Goal: Register for event/course

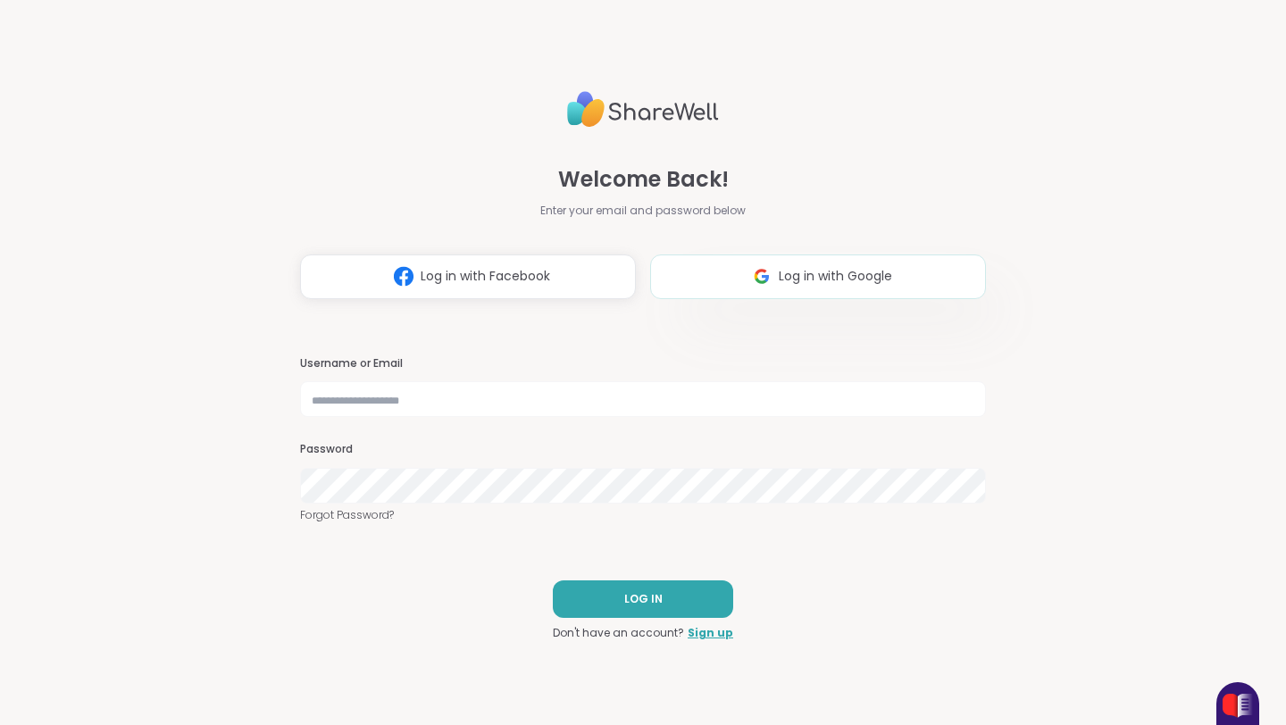
click at [902, 290] on button "Log in with Google" at bounding box center [818, 277] width 336 height 45
click at [0, 0] on div "Welcome Back! Enter your email and password below Log in with Facebook Log in w…" at bounding box center [643, 362] width 1286 height 725
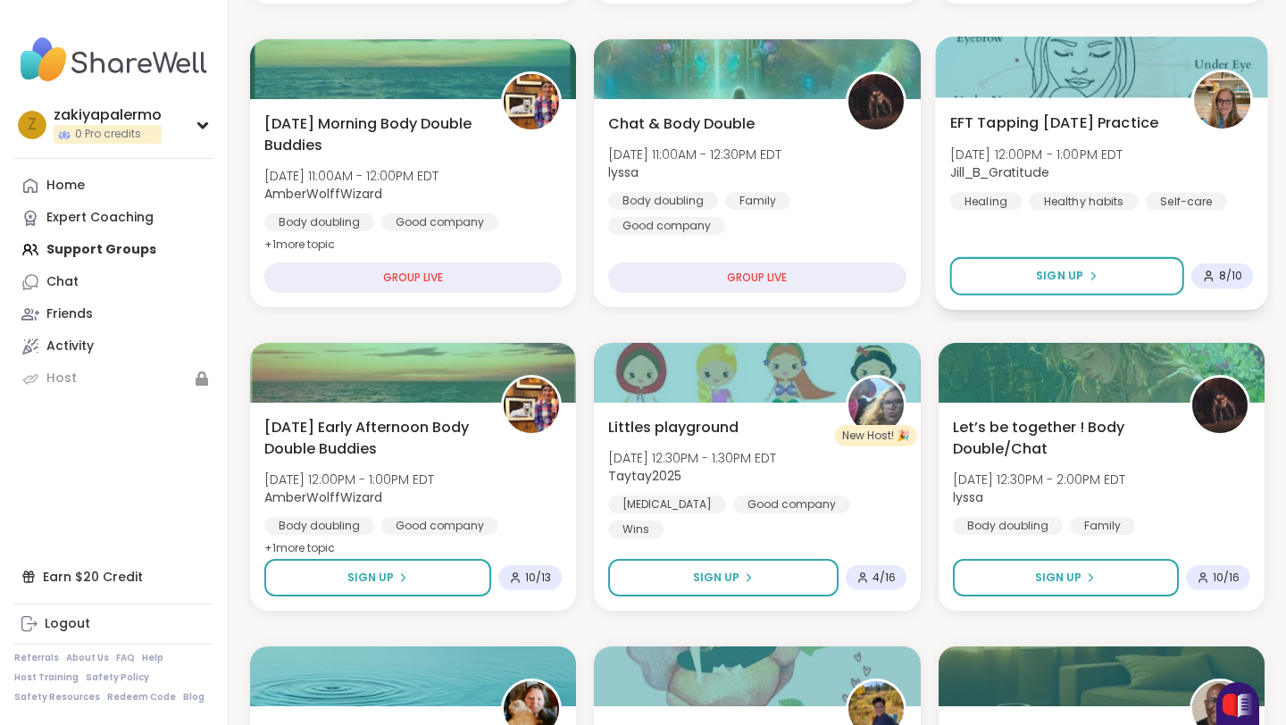
scroll to position [589, 0]
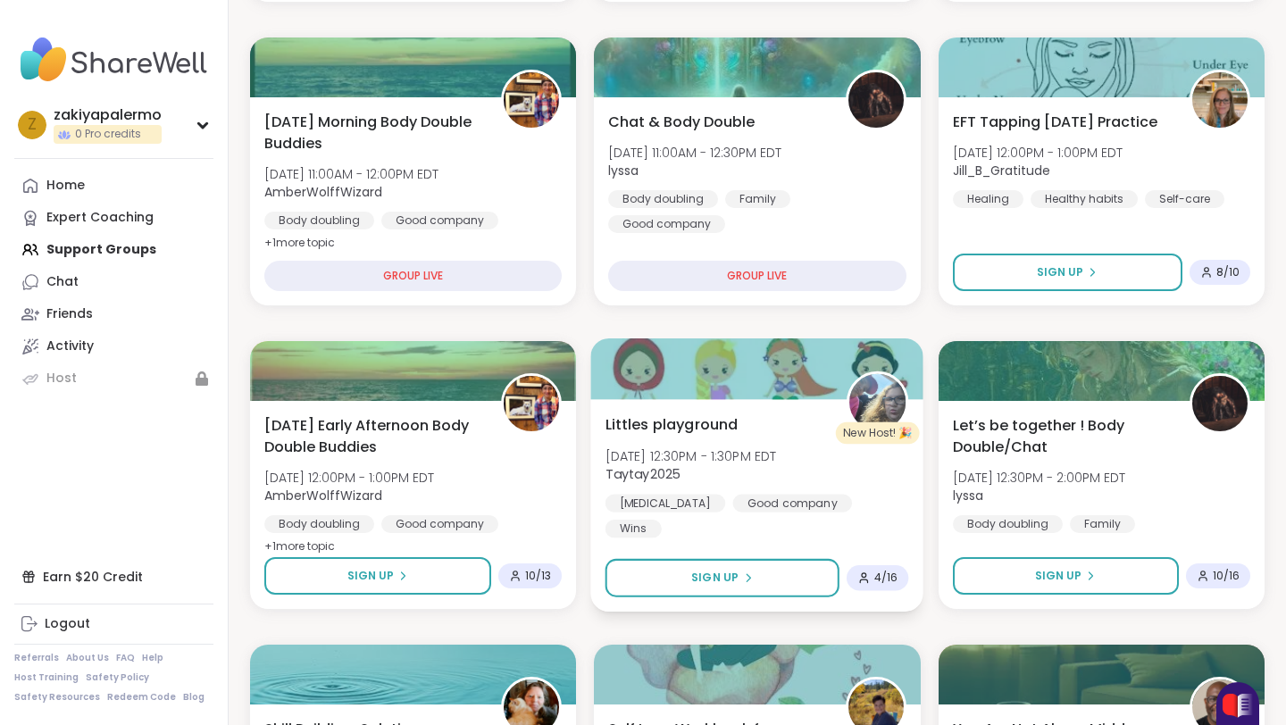
click at [898, 503] on div "[PERSON_NAME] playground [DATE] 12:30PM - 1:30PM EDT Taytay2025 [MEDICAL_DATA] …" at bounding box center [758, 476] width 304 height 124
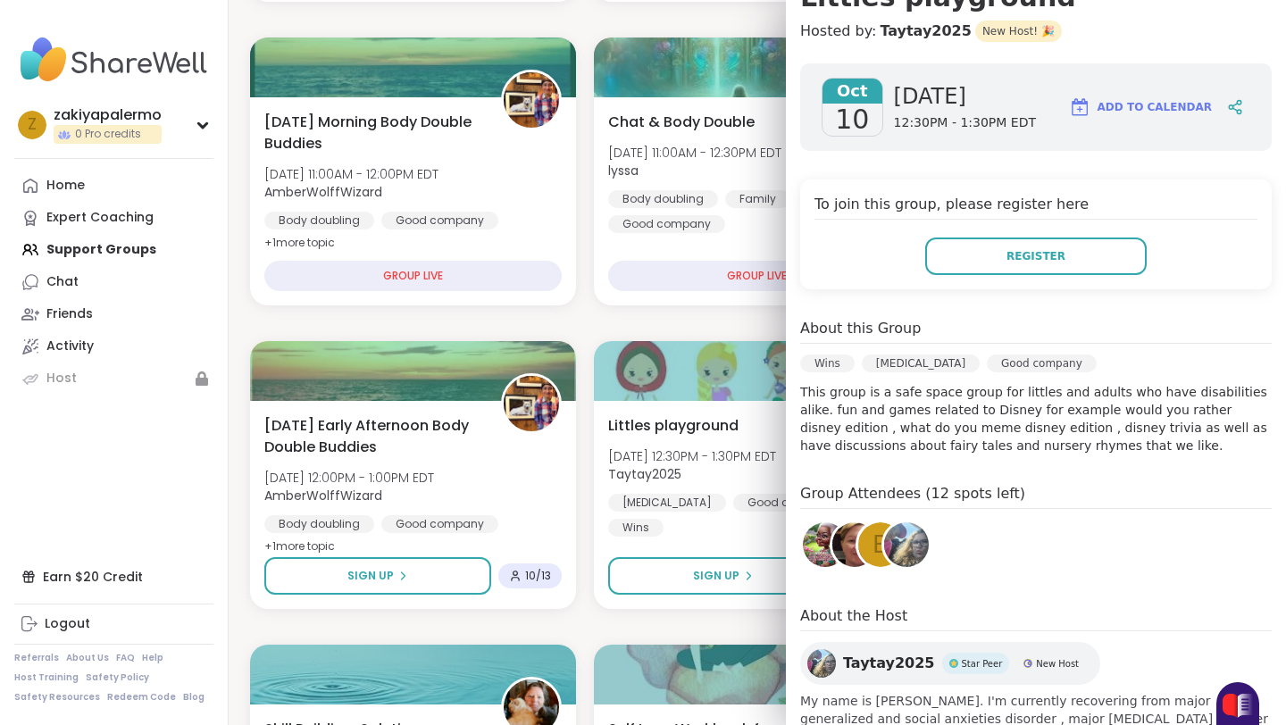
scroll to position [261, 0]
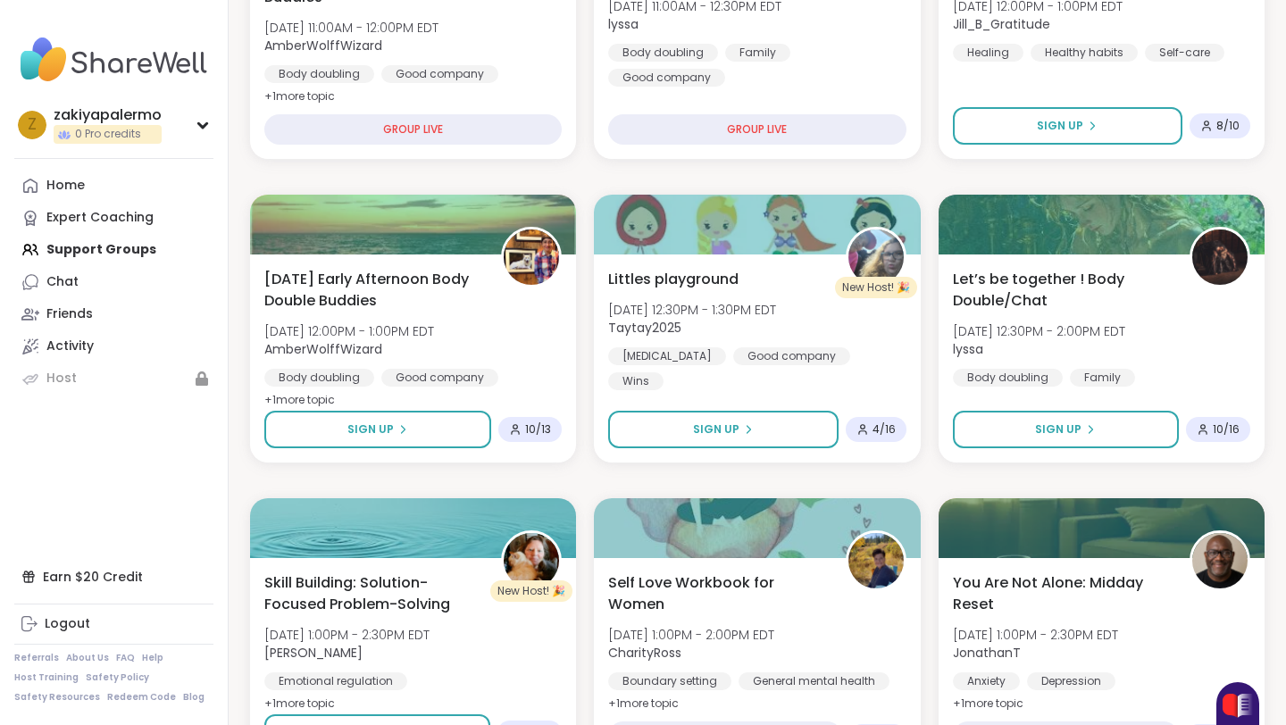
scroll to position [833, 0]
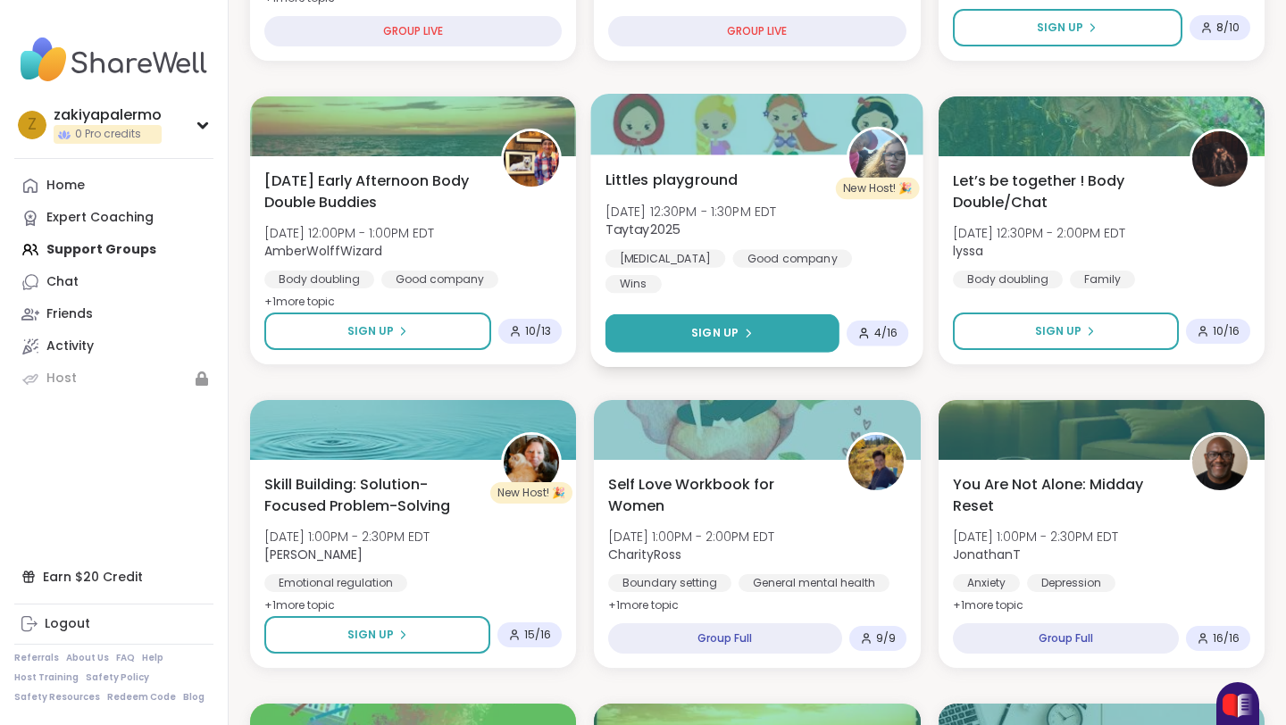
click at [673, 323] on button "Sign Up" at bounding box center [723, 333] width 234 height 38
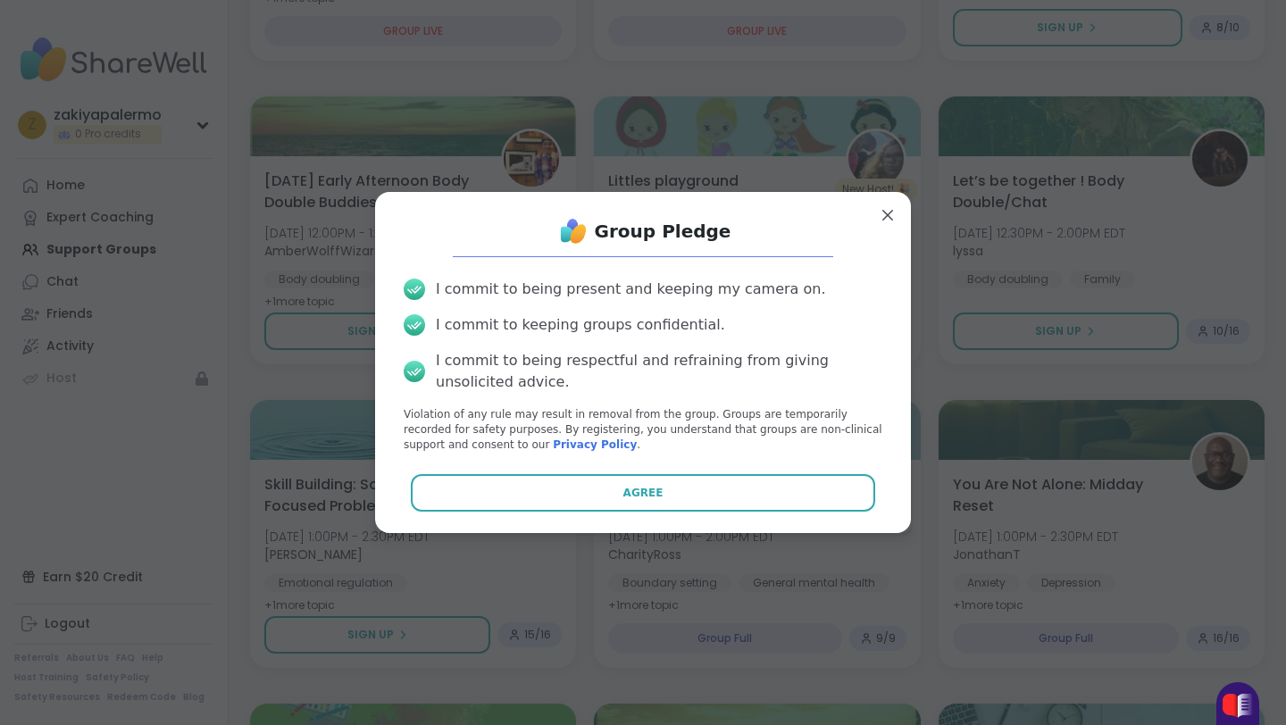
click at [669, 468] on div "Group Pledge I commit to being present and keeping my camera on. I commit to ke…" at bounding box center [642, 362] width 507 height 312
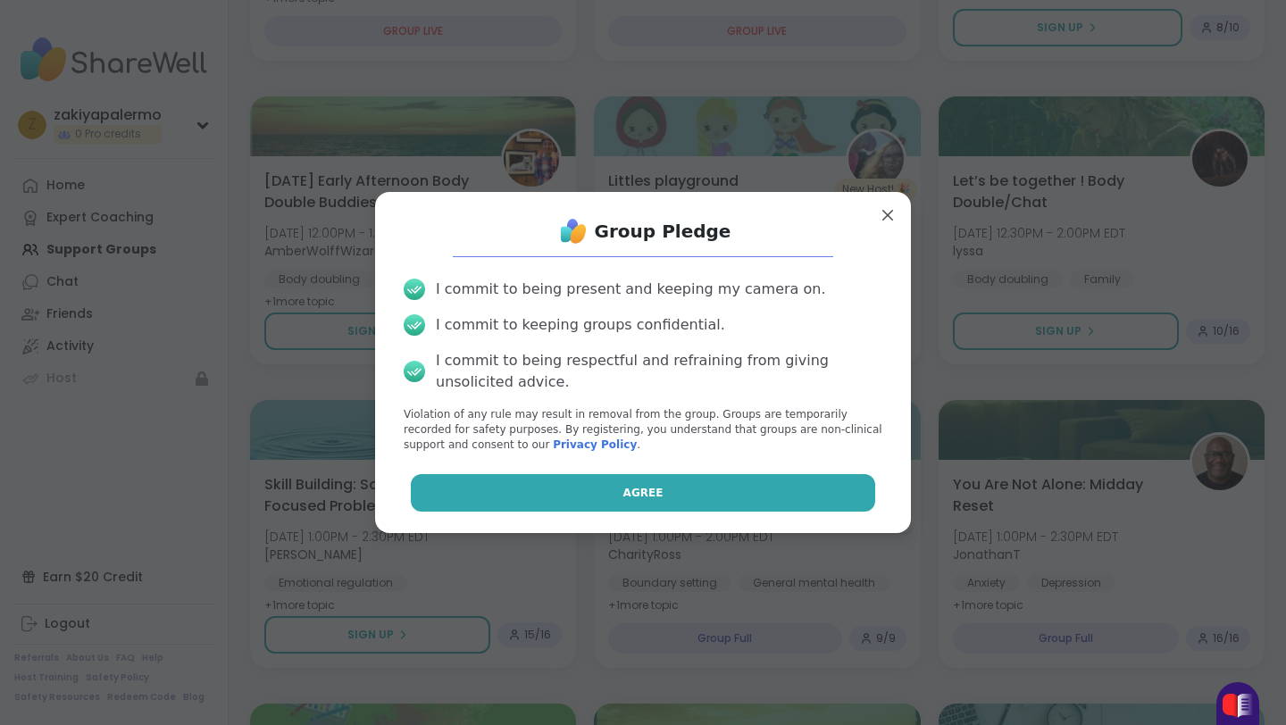
click at [669, 481] on button "Agree" at bounding box center [643, 493] width 465 height 38
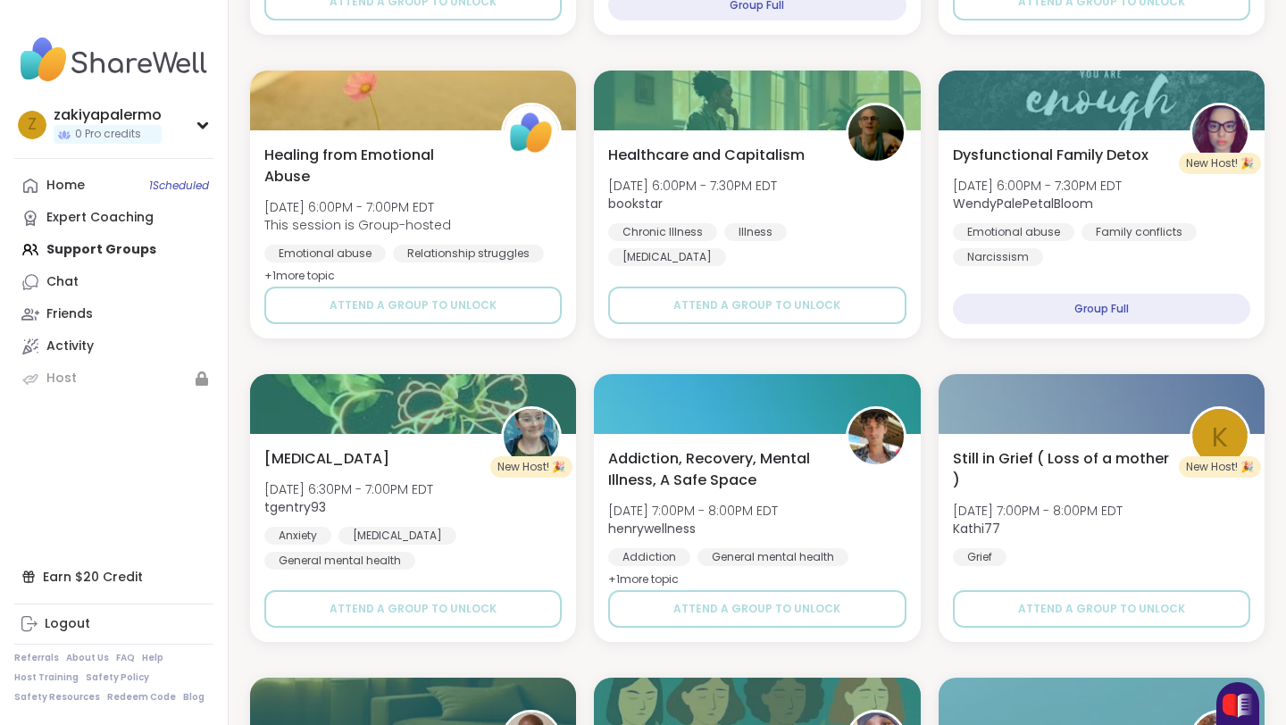
scroll to position [2986, 0]
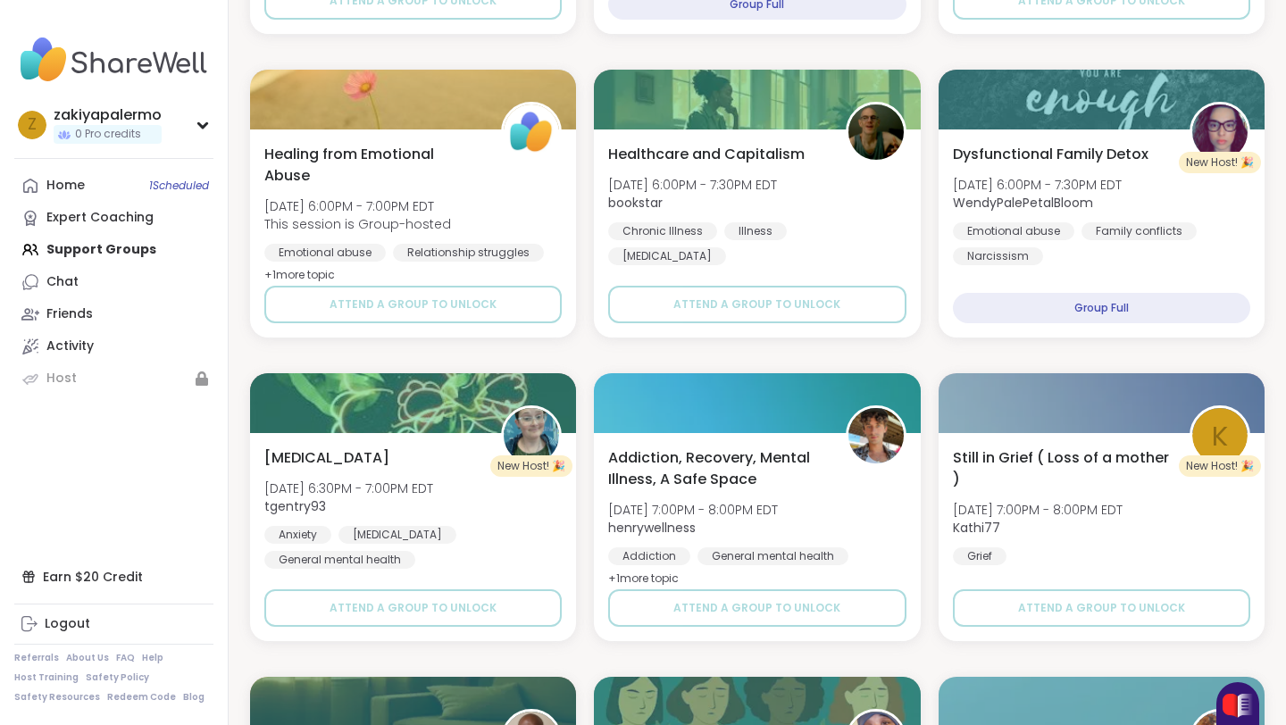
click at [666, 378] on div at bounding box center [757, 403] width 326 height 60
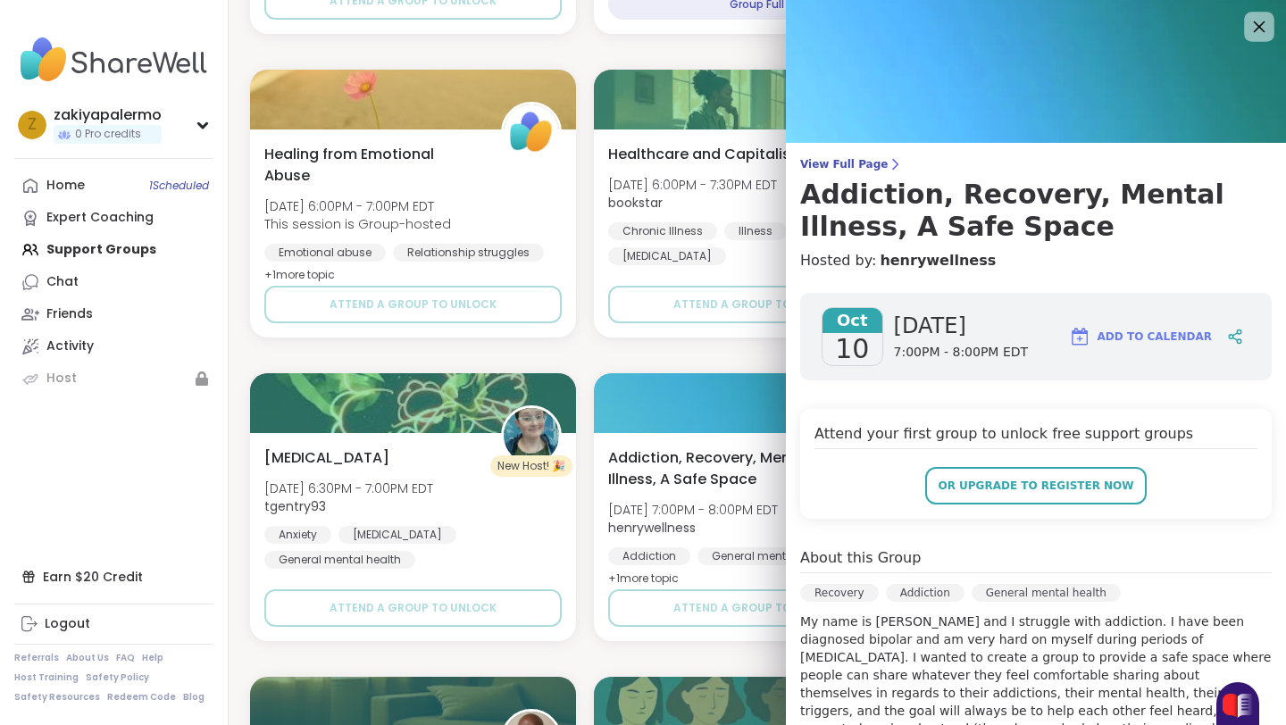
click at [1260, 13] on div at bounding box center [1259, 27] width 30 height 30
click at [1257, 20] on icon at bounding box center [1259, 26] width 22 height 22
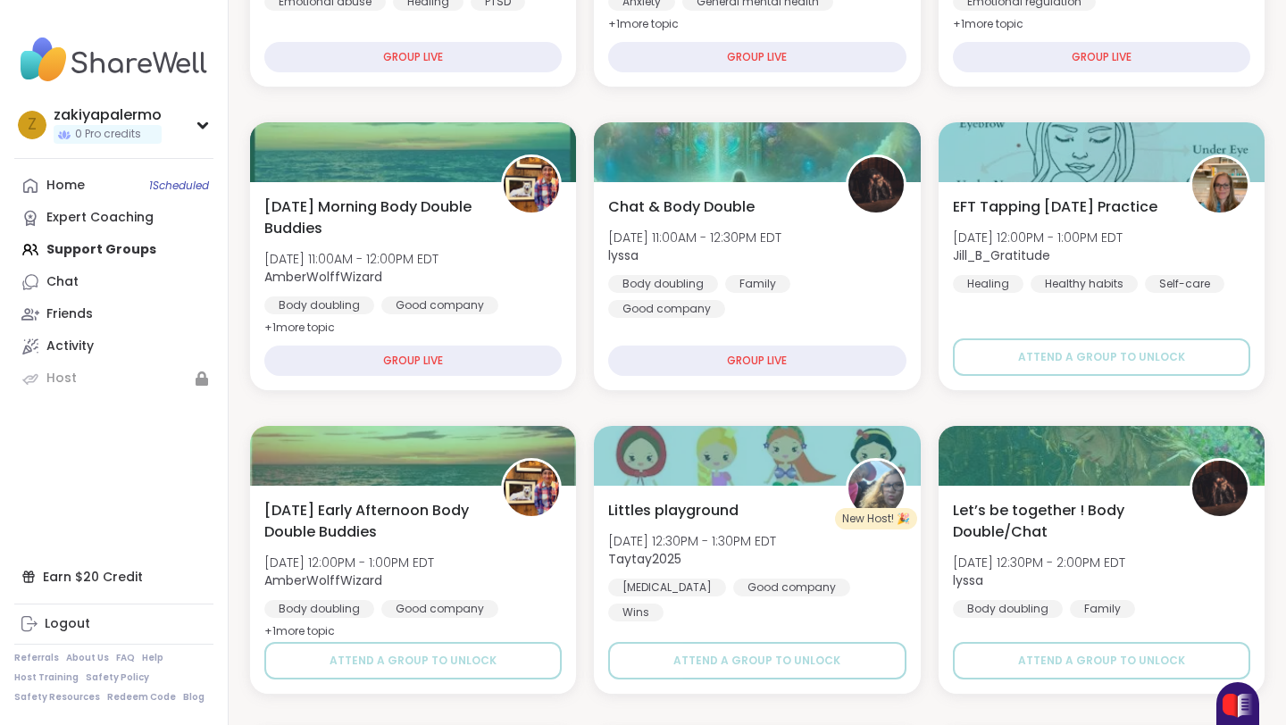
scroll to position [431, 0]
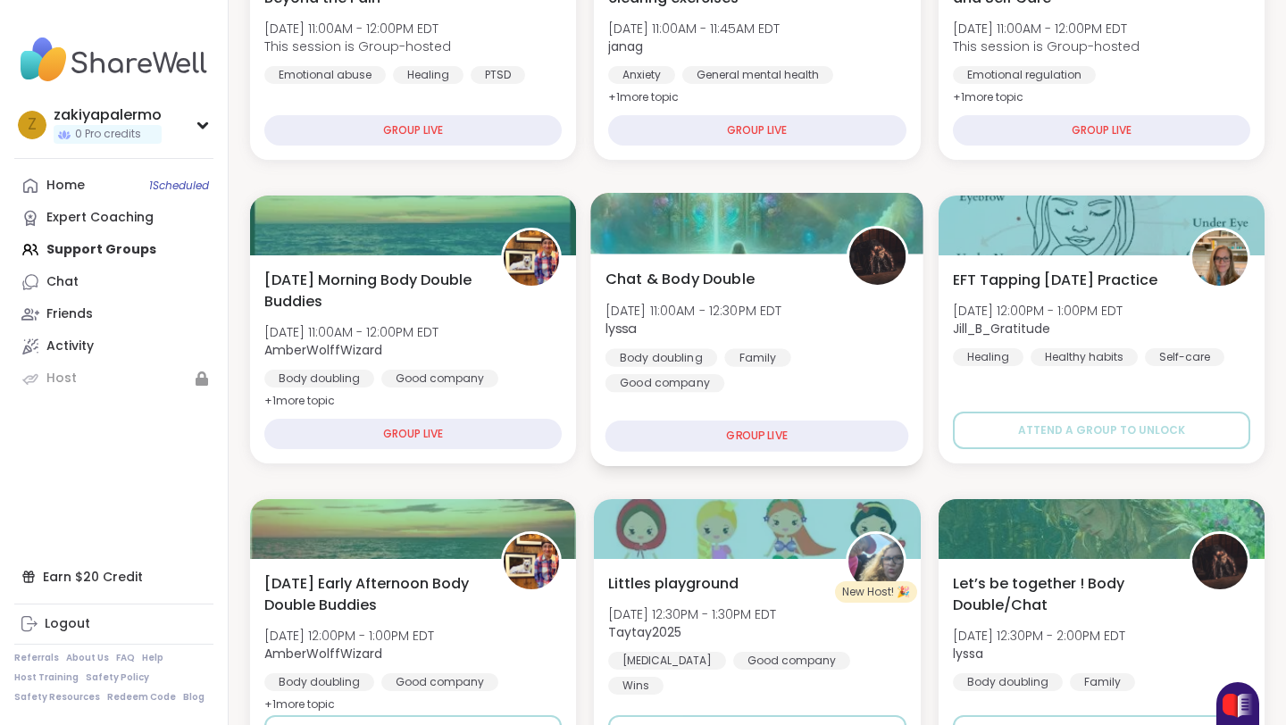
click at [896, 264] on img at bounding box center [878, 257] width 56 height 56
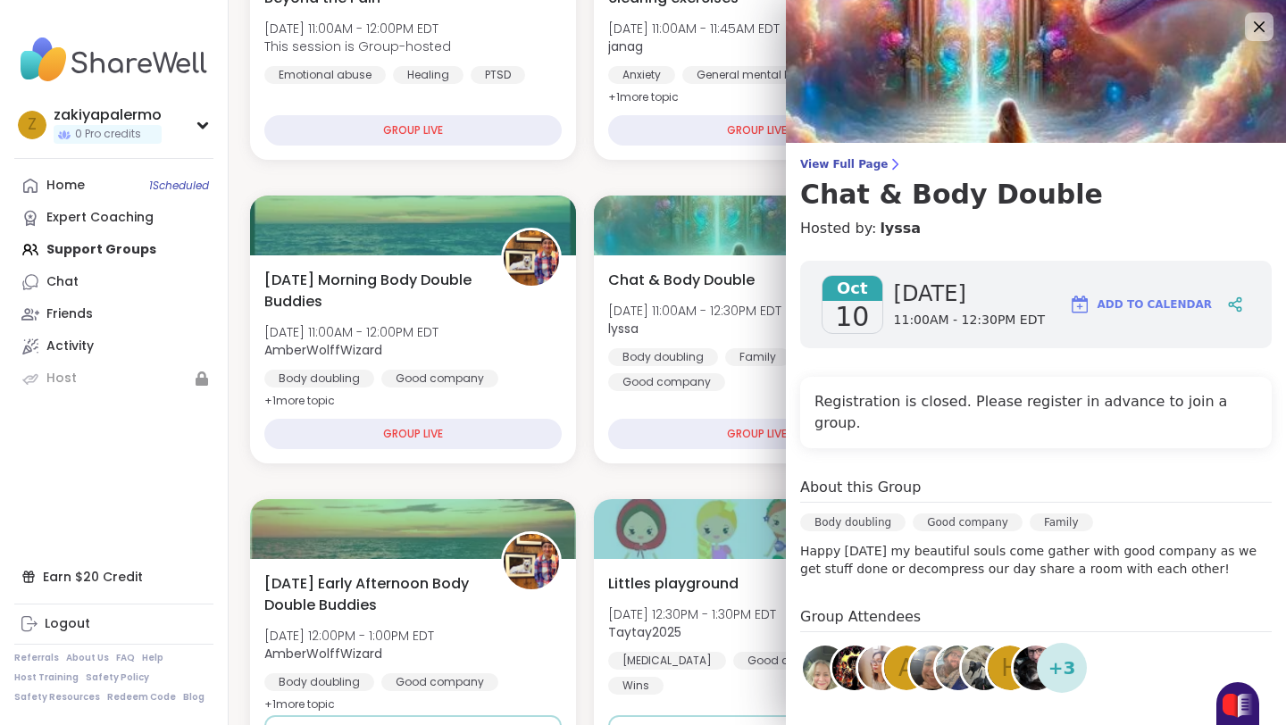
click at [1122, 75] on img at bounding box center [1036, 71] width 500 height 143
click at [1275, 13] on img at bounding box center [1036, 71] width 500 height 143
click at [1274, 25] on img at bounding box center [1036, 71] width 500 height 143
click at [1268, 29] on icon at bounding box center [1259, 26] width 22 height 22
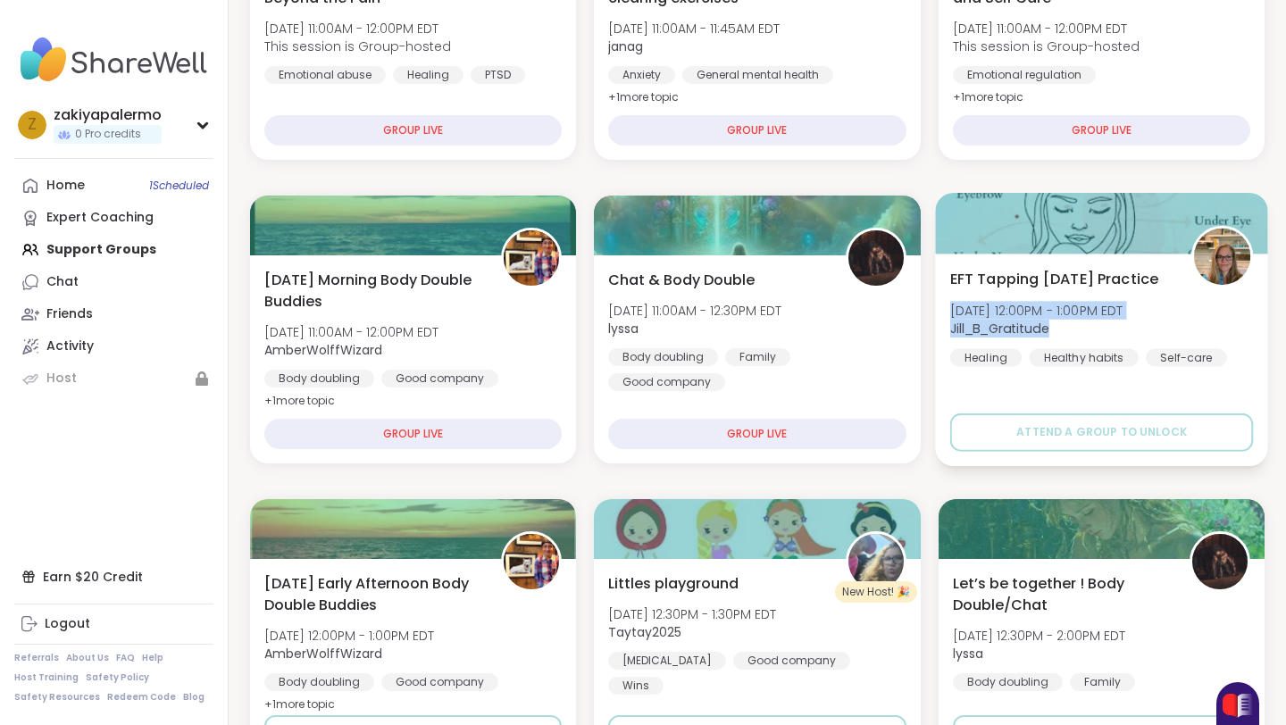
drag, startPoint x: 1147, startPoint y: 218, endPoint x: 1079, endPoint y: 324, distance: 126.1
click at [1079, 324] on div "EFT Tapping [DATE] Practice [DATE] 12:00PM - 1:00PM EDT Jill_B_Gratitude Healin…" at bounding box center [1102, 317] width 304 height 98
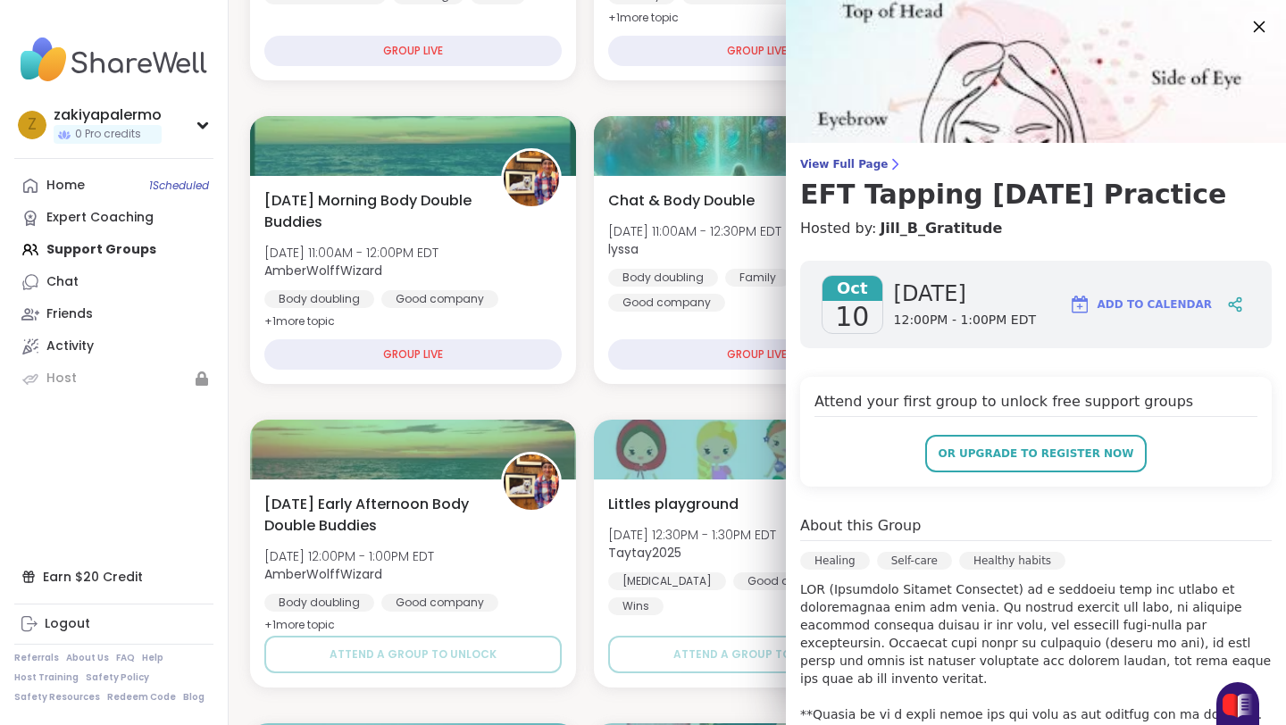
click at [1258, 19] on icon at bounding box center [1259, 26] width 22 height 22
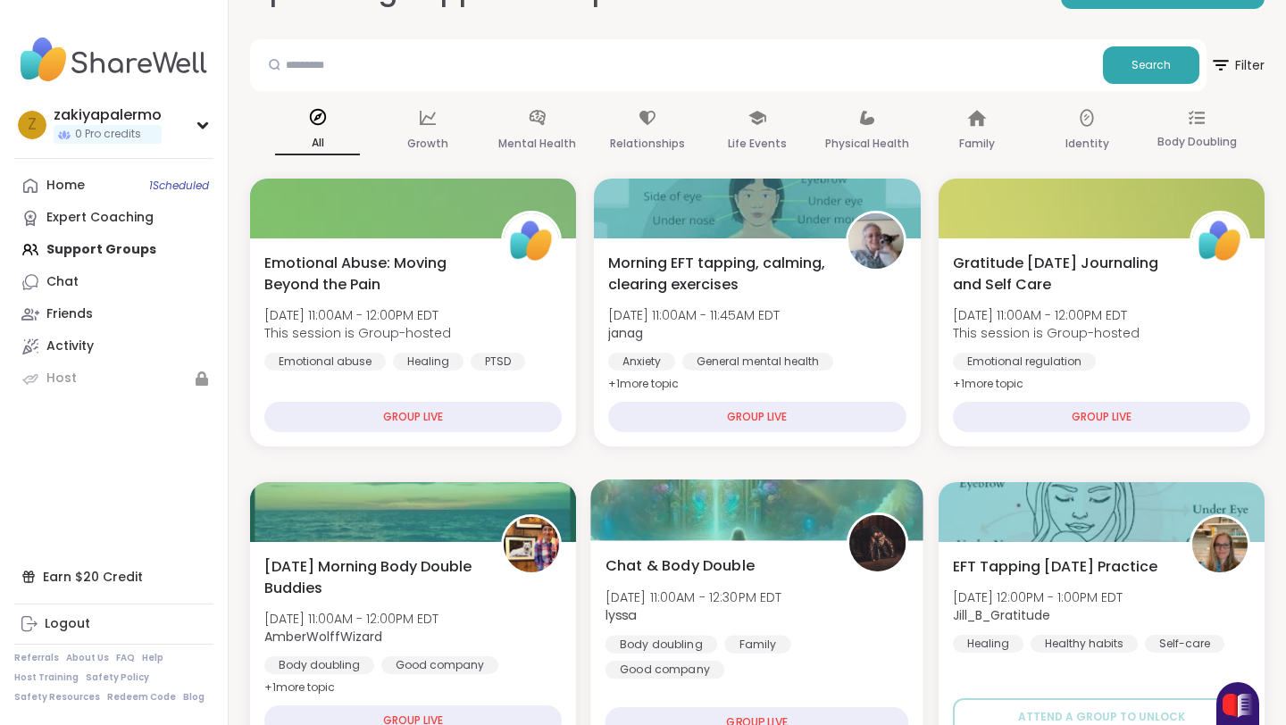
scroll to position [149, 0]
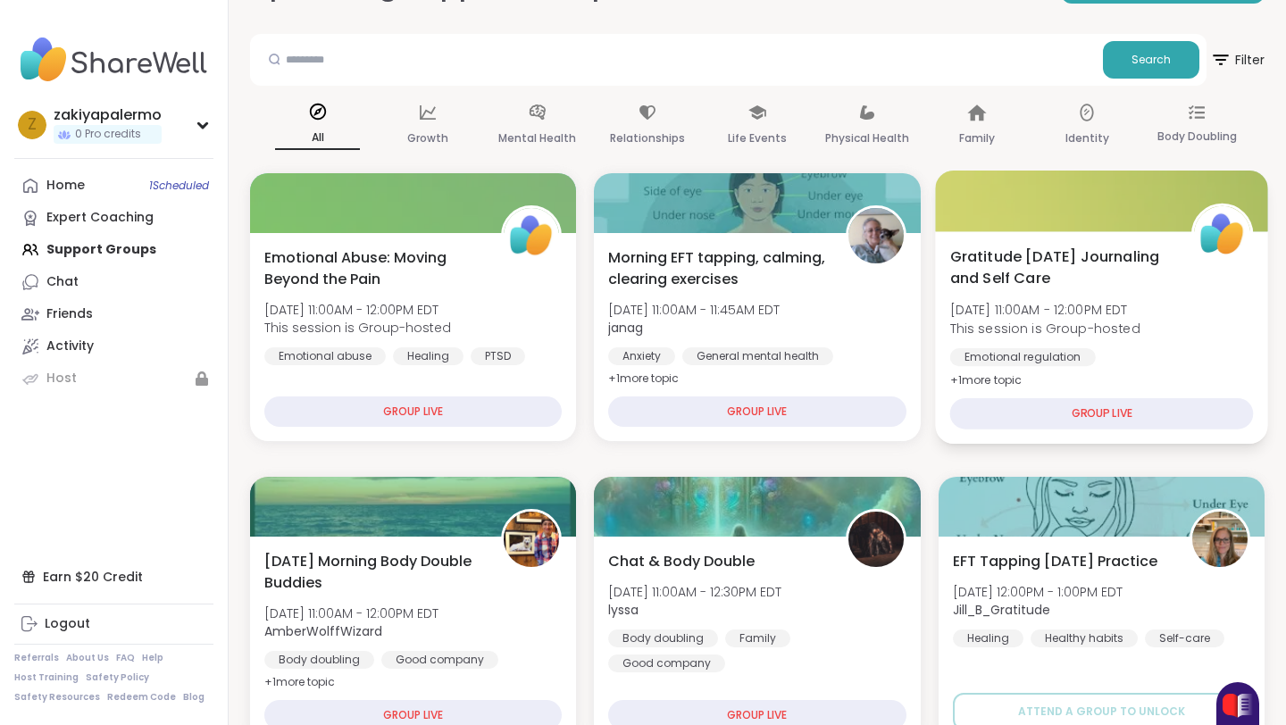
click at [992, 217] on div at bounding box center [1101, 201] width 333 height 61
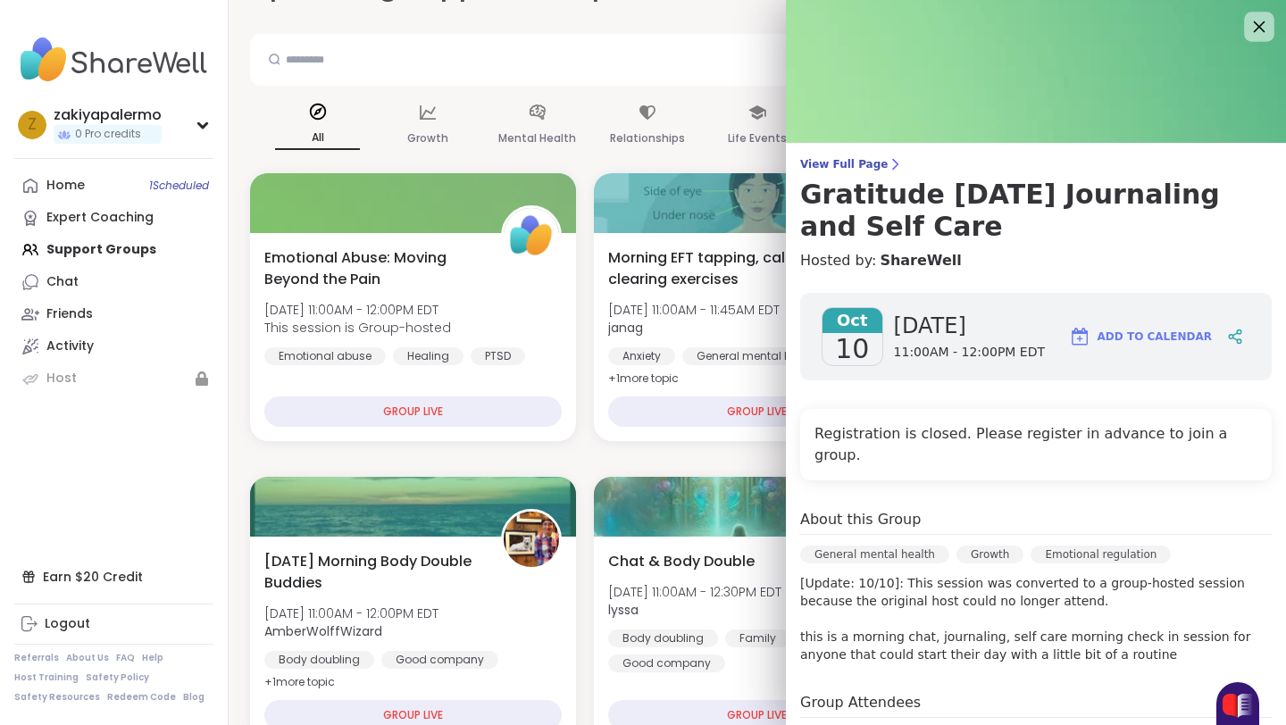
click at [1271, 13] on div at bounding box center [1259, 27] width 30 height 30
click at [1266, 18] on icon at bounding box center [1259, 26] width 22 height 22
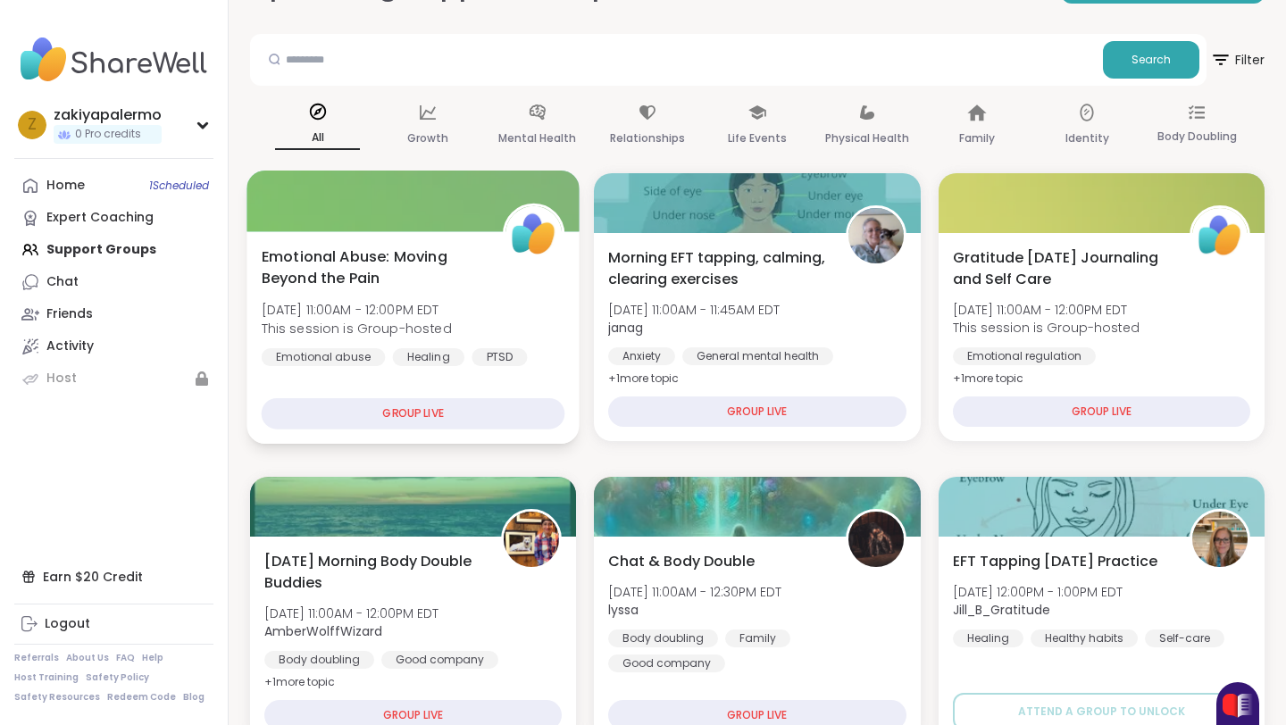
click at [506, 406] on div "GROUP LIVE" at bounding box center [414, 413] width 304 height 31
click at [510, 413] on div "GROUP LIVE" at bounding box center [414, 413] width 304 height 31
click at [556, 260] on img at bounding box center [534, 234] width 56 height 56
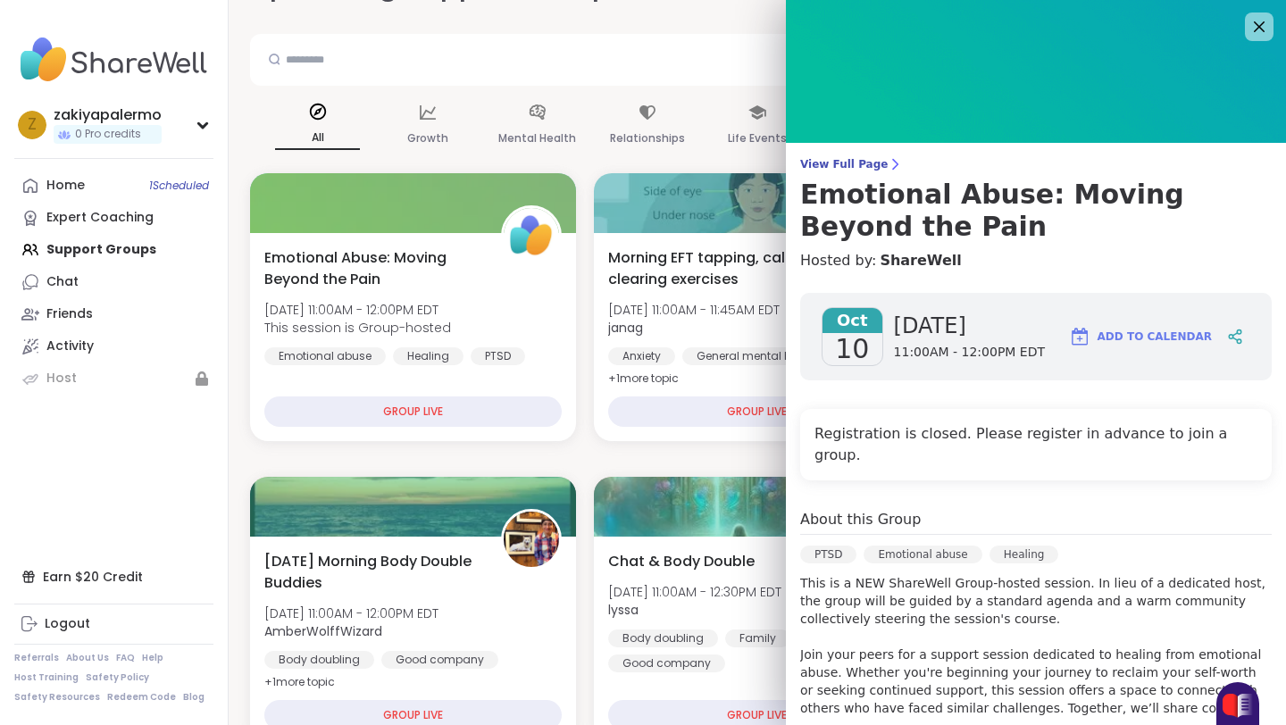
click at [1280, 4] on img at bounding box center [1036, 71] width 500 height 143
click at [1279, 9] on img at bounding box center [1036, 71] width 500 height 143
click at [1265, 27] on icon at bounding box center [1259, 26] width 22 height 22
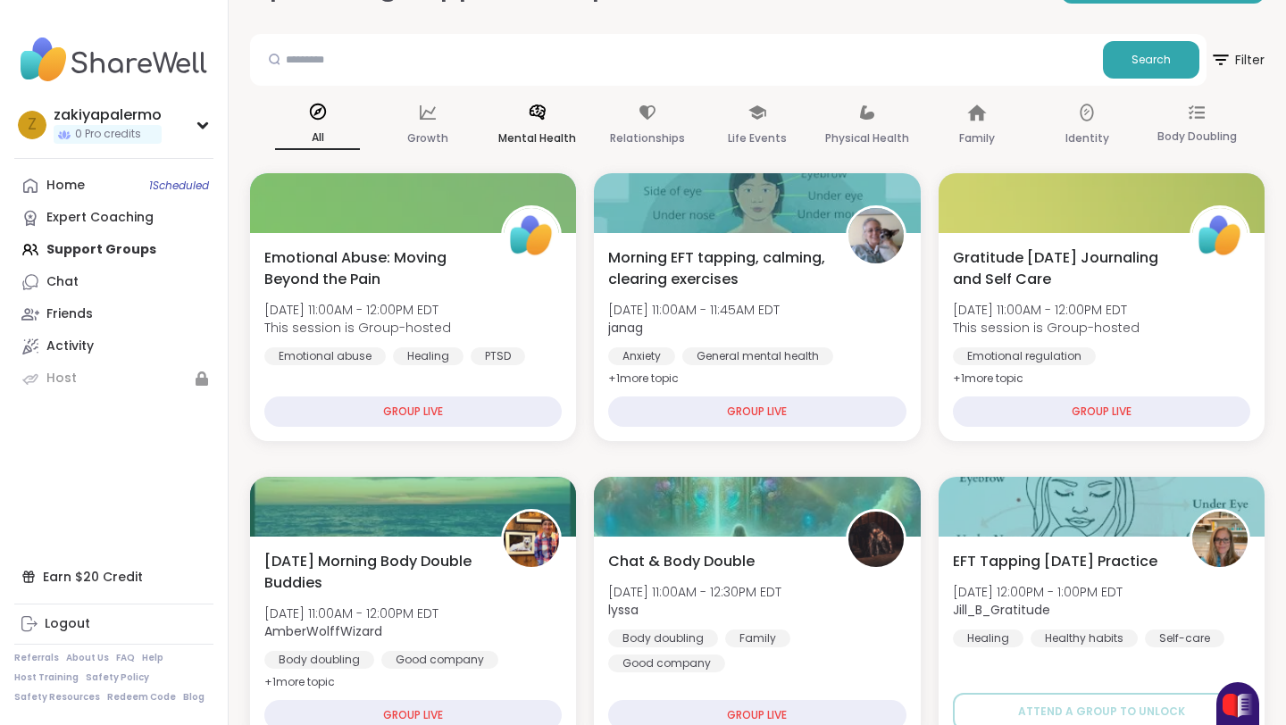
click at [556, 113] on div "Mental Health" at bounding box center [537, 126] width 85 height 66
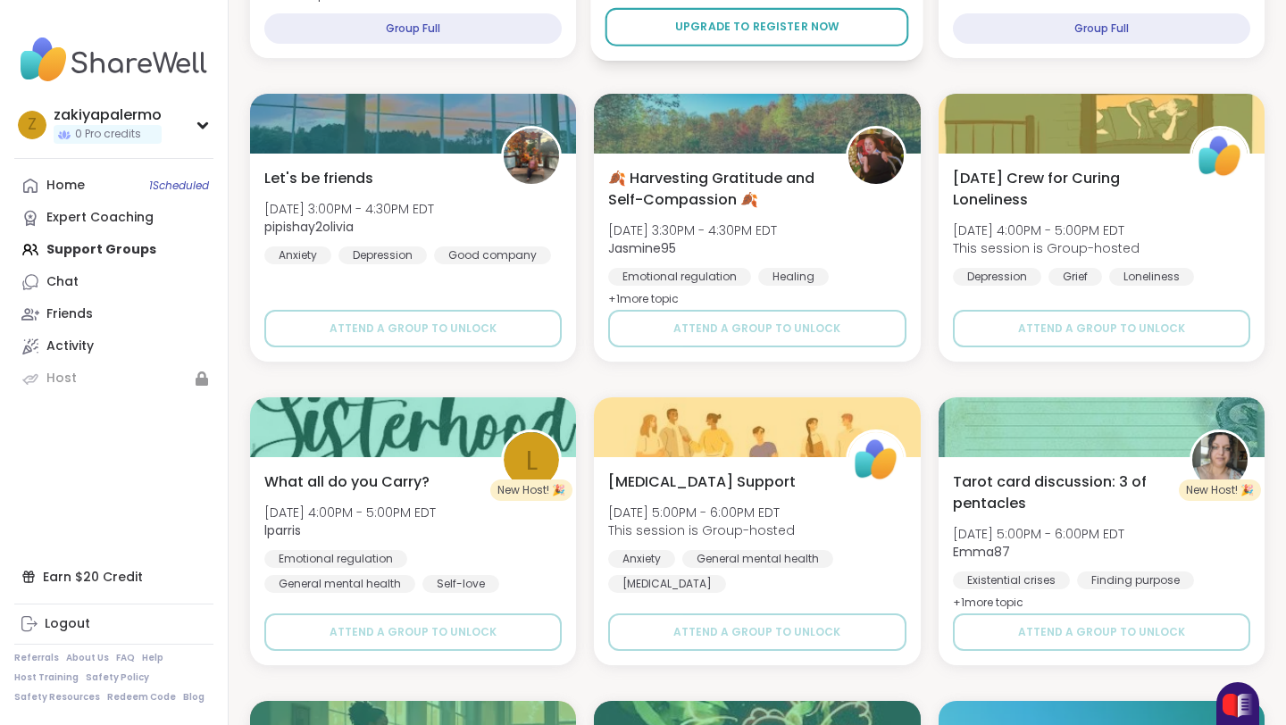
scroll to position [1176, 0]
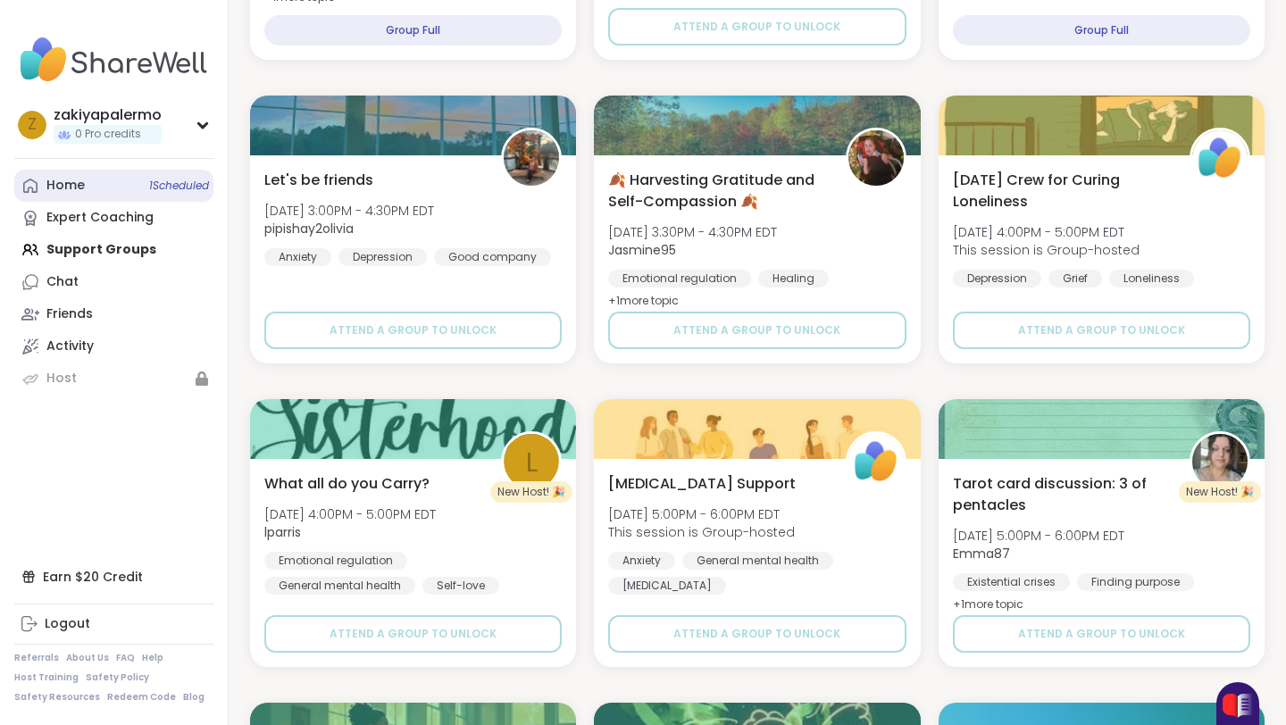
click at [166, 189] on span "1 Scheduled" at bounding box center [179, 186] width 60 height 14
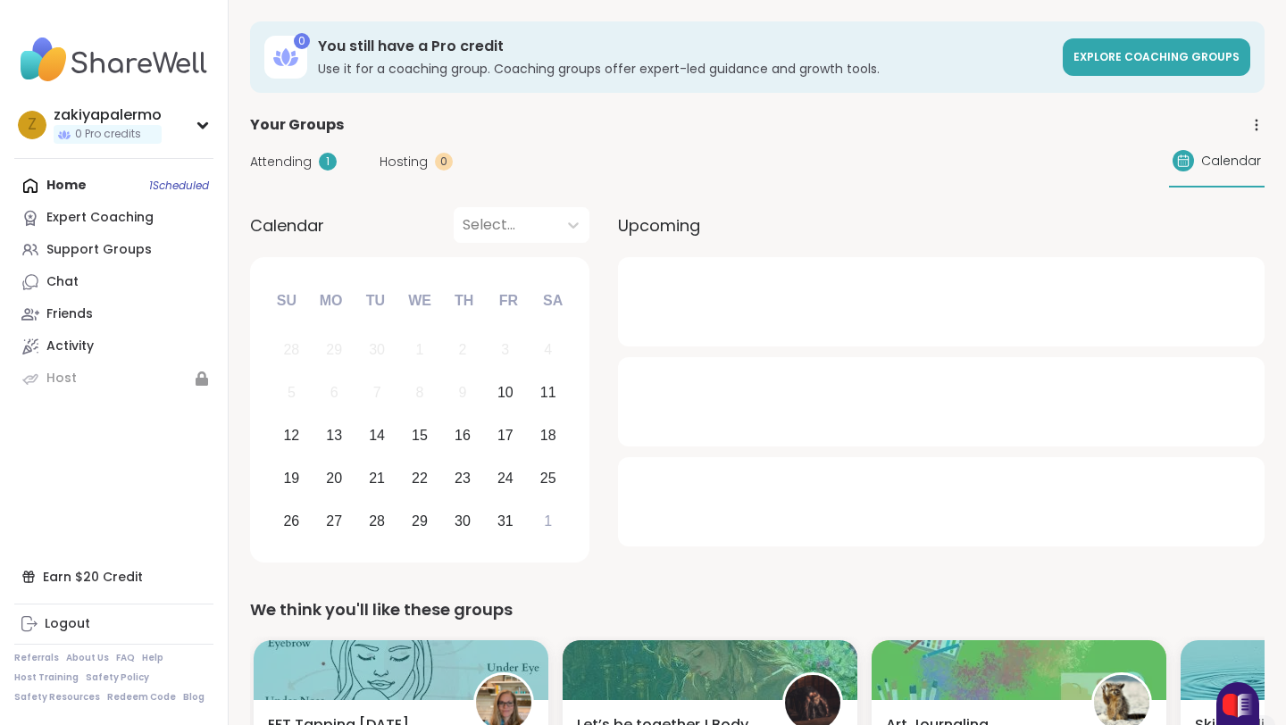
click at [308, 173] on div "Attending 1 Hosting 0 Calendar" at bounding box center [757, 162] width 1015 height 52
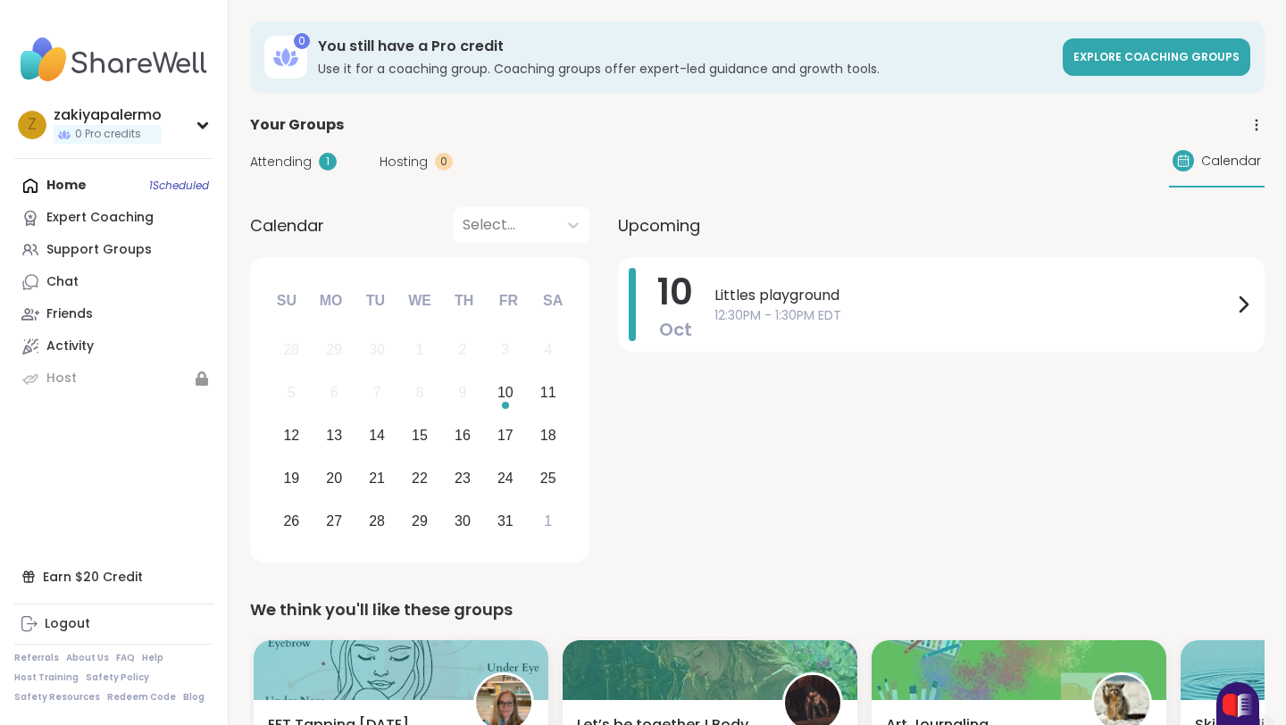
click at [308, 163] on span "Attending" at bounding box center [281, 162] width 62 height 19
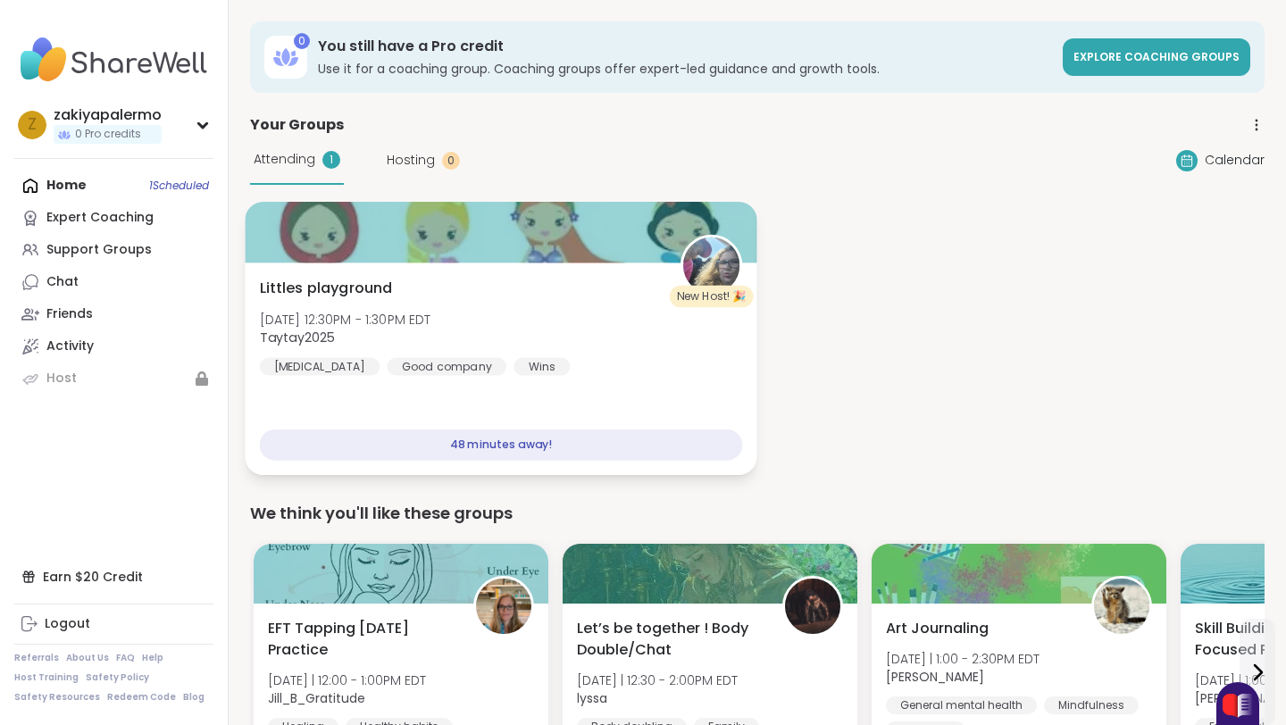
click at [538, 248] on div at bounding box center [501, 232] width 512 height 61
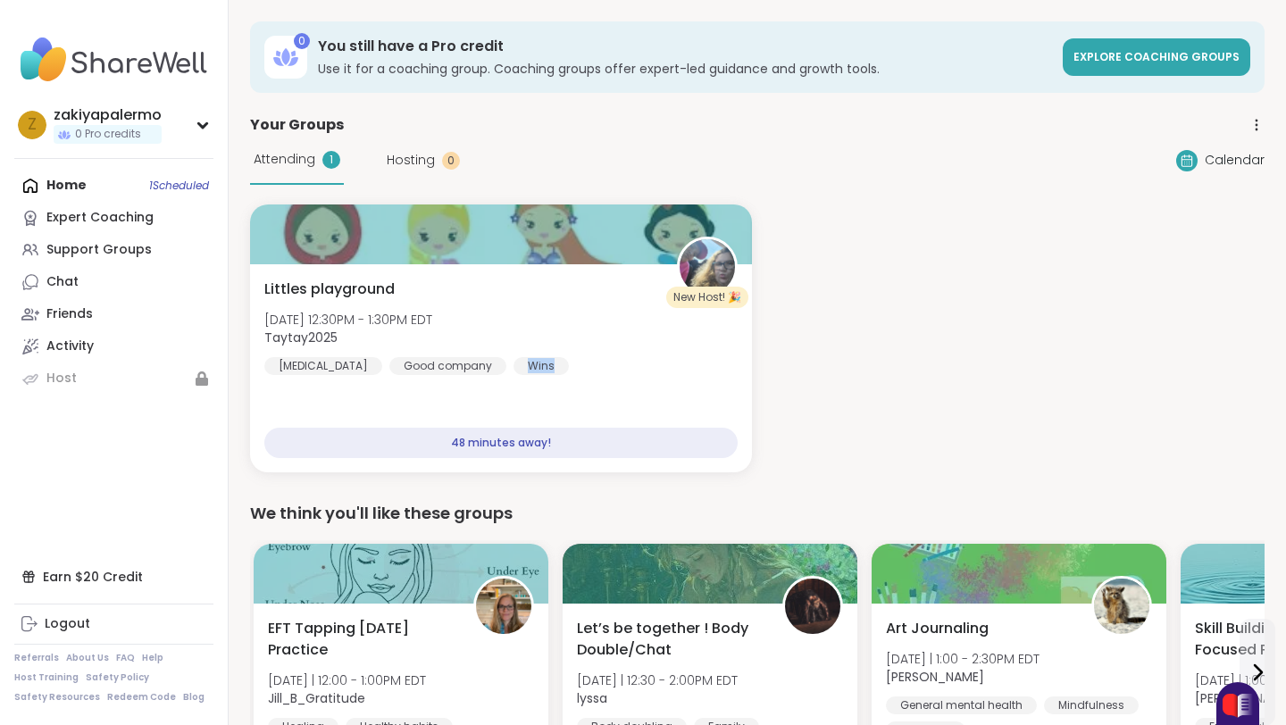
drag, startPoint x: 695, startPoint y: 395, endPoint x: 842, endPoint y: 264, distance: 196.8
click at [842, 264] on div "New Host! 🎉 [PERSON_NAME] playground [DATE] 12:30PM - 1:30PM EDT Taytay2025 [ME…" at bounding box center [757, 339] width 1015 height 268
click at [828, 267] on div "New Host! 🎉 [PERSON_NAME] playground [DATE] 12:30PM - 1:30PM EDT Taytay2025 [ME…" at bounding box center [757, 339] width 1015 height 268
click at [206, 265] on div "Home 1 Scheduled Expert Coaching Support Groups Chat Friends Activity Host" at bounding box center [113, 282] width 199 height 225
click at [141, 344] on link "Activity" at bounding box center [113, 346] width 199 height 32
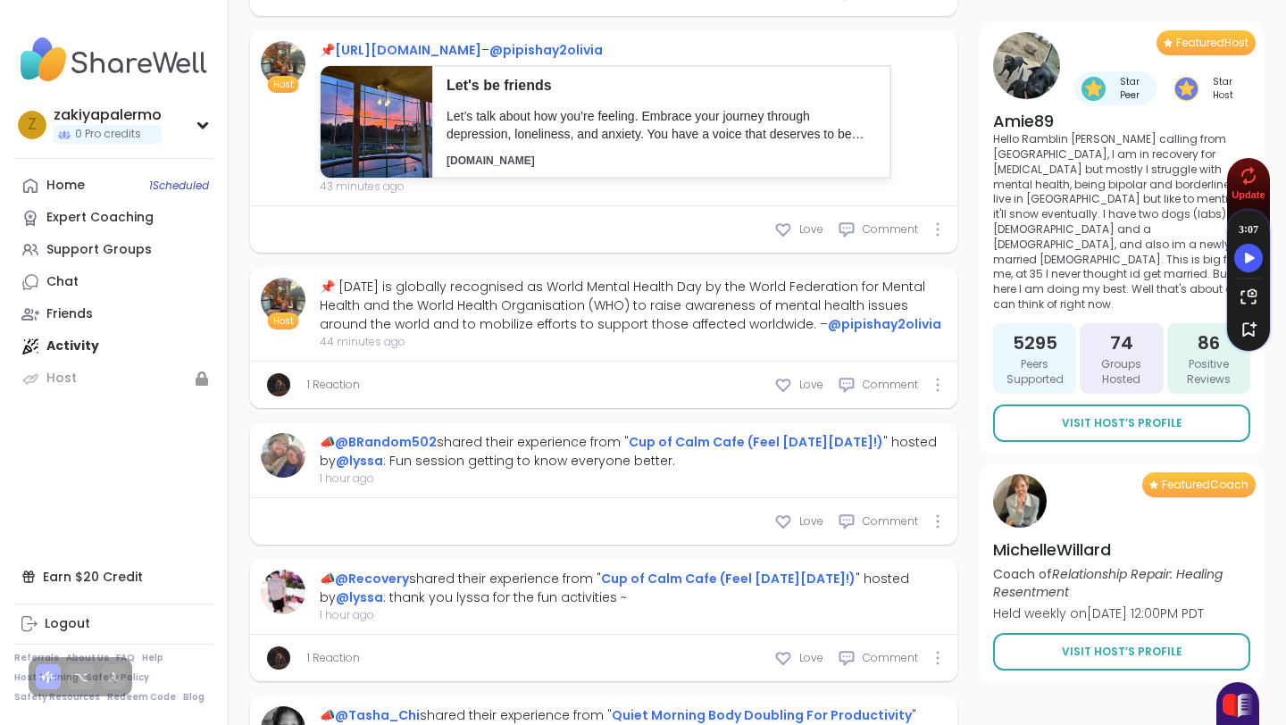
scroll to position [936, 0]
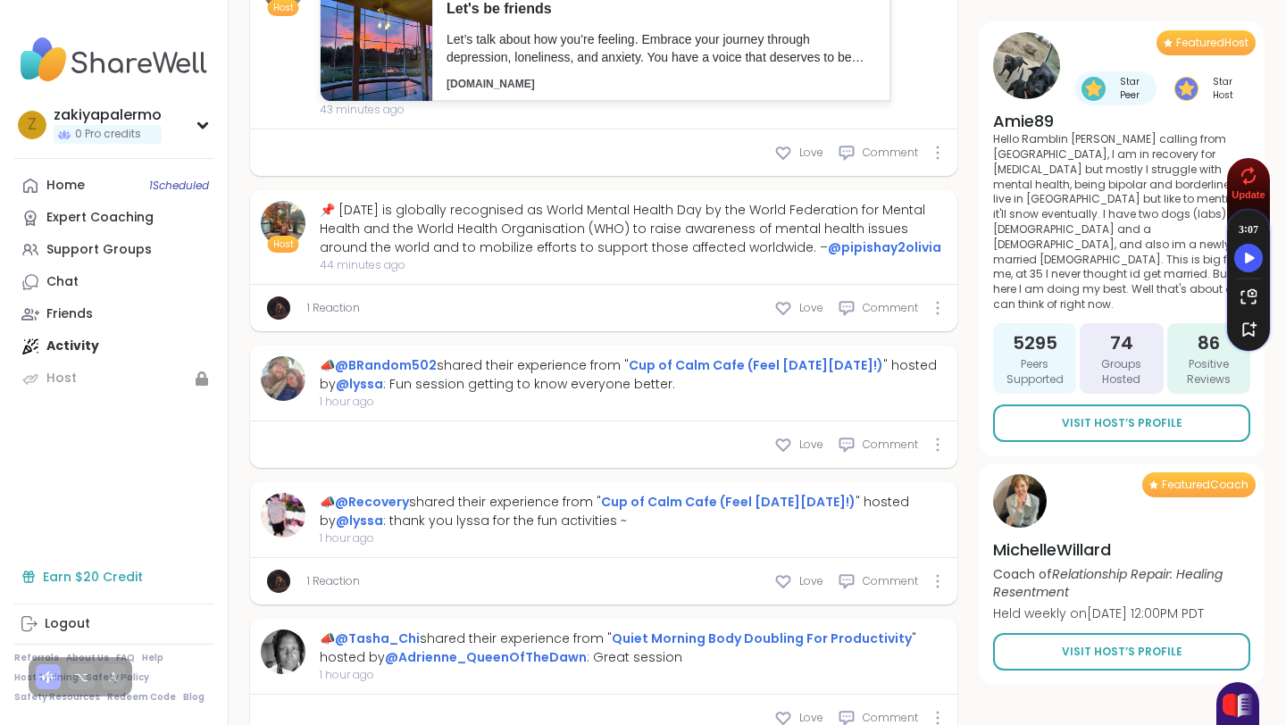
click at [83, 582] on div "Earn $20 Credit" at bounding box center [113, 577] width 199 height 32
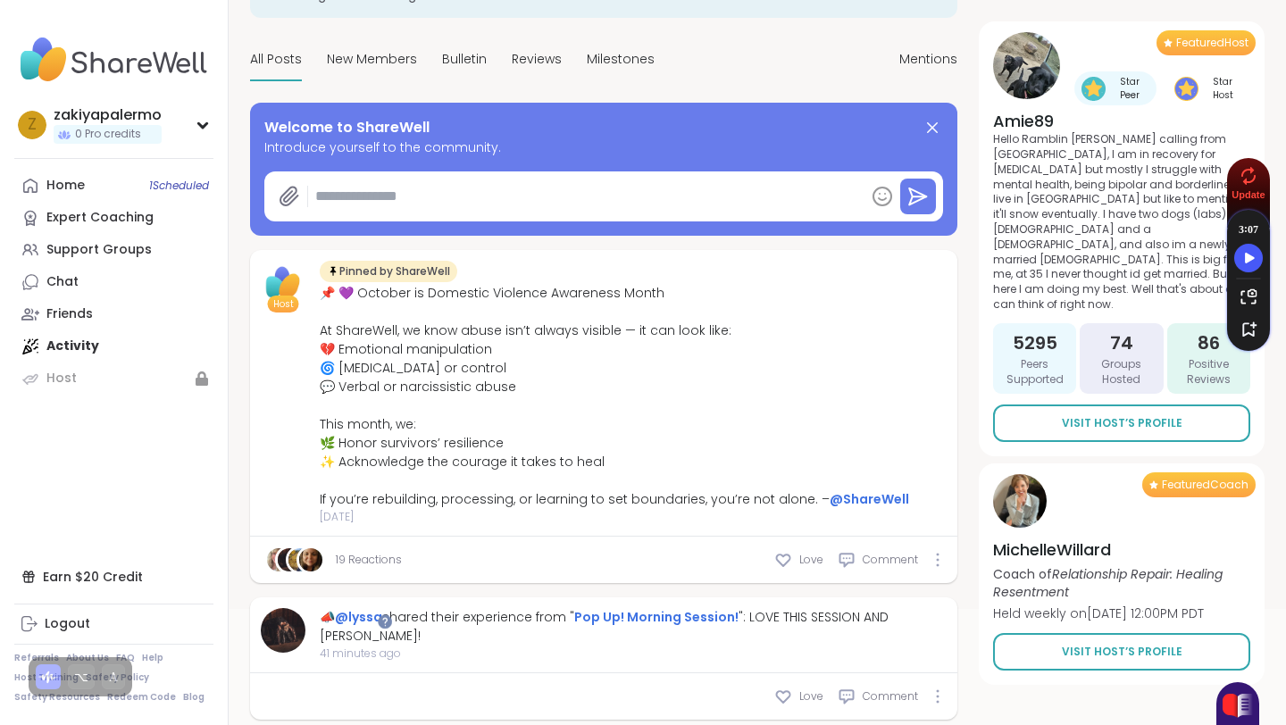
scroll to position [150, 0]
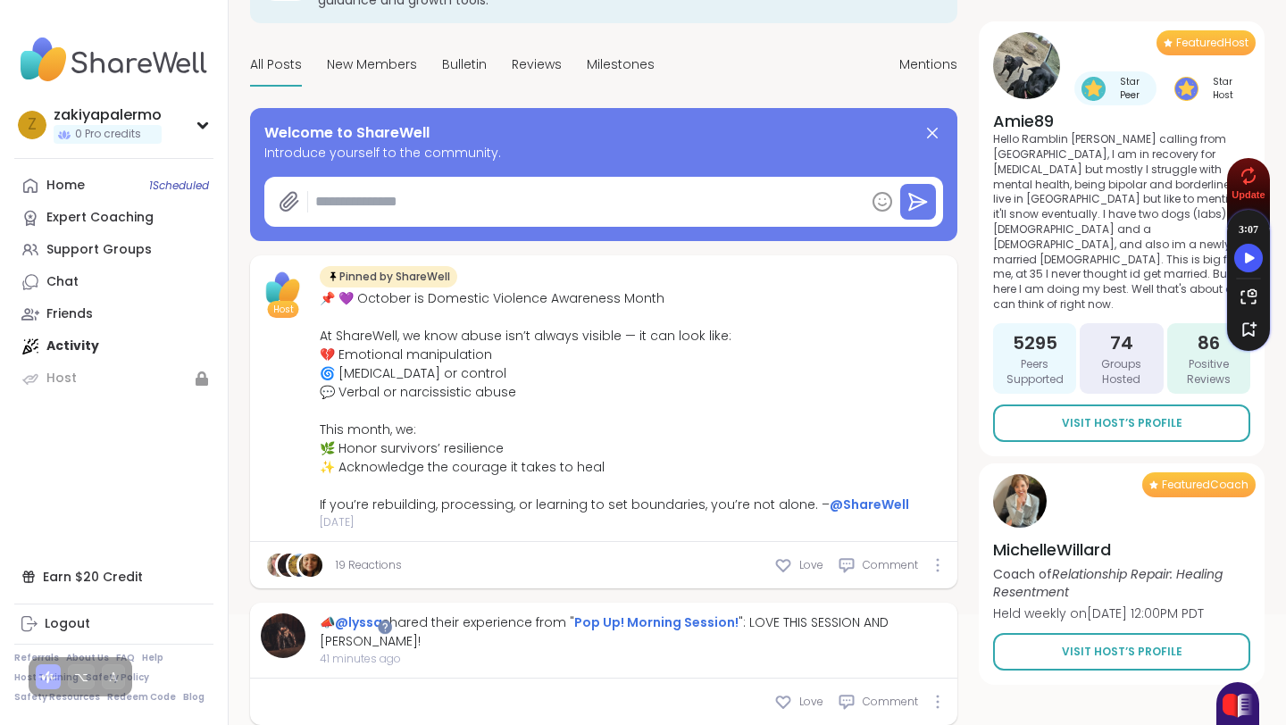
click at [424, 113] on div "Welcome to ShareWell Introduce yourself to the community." at bounding box center [603, 174] width 707 height 133
click at [399, 65] on span "New Members" at bounding box center [372, 64] width 90 height 19
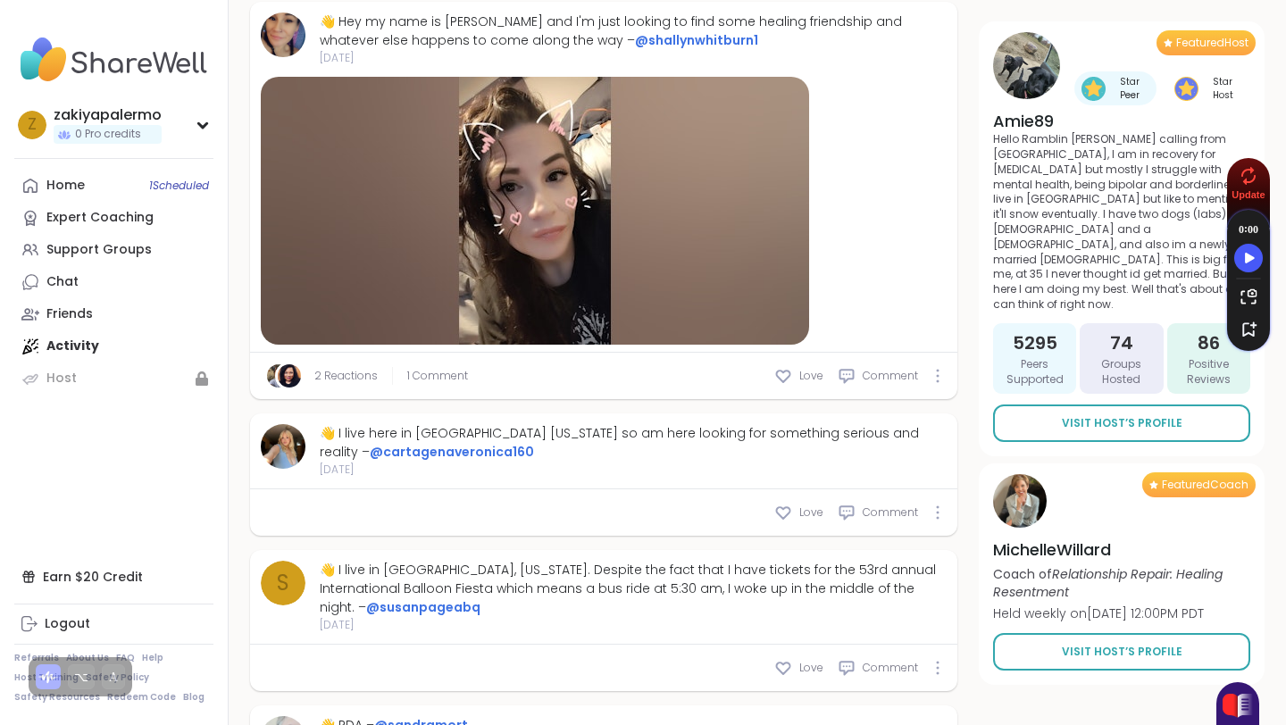
scroll to position [2999, 0]
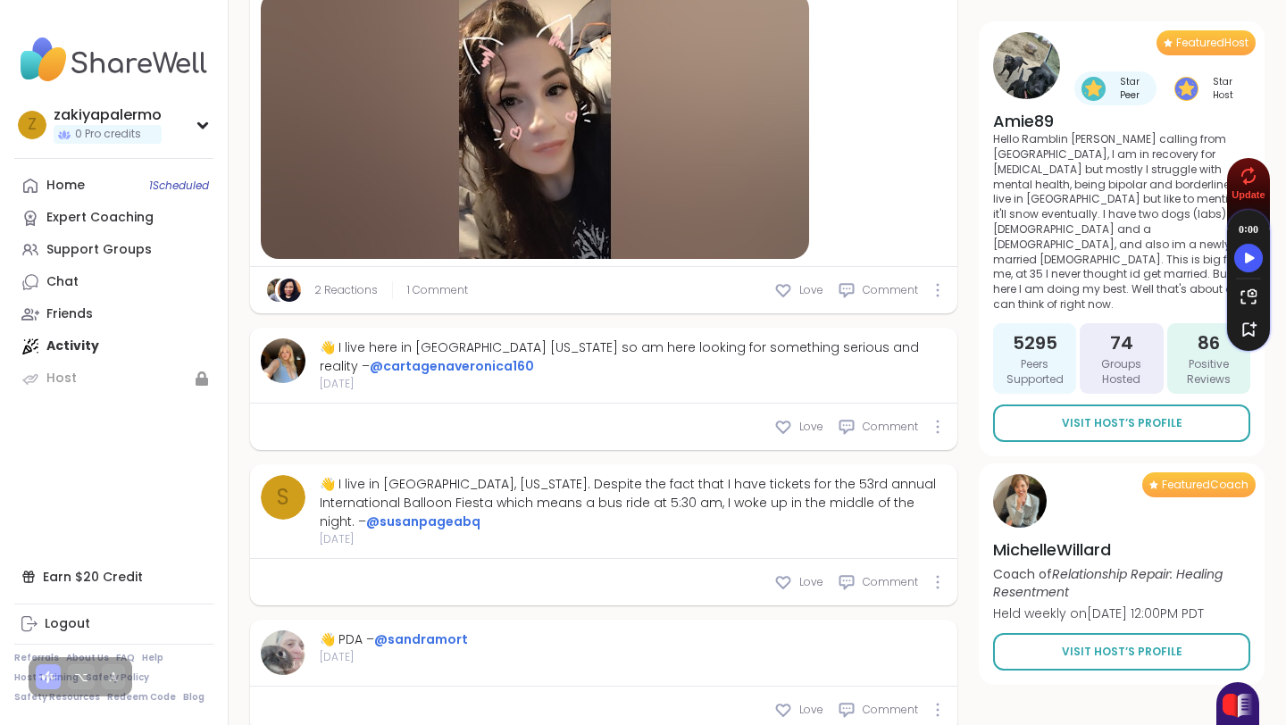
type textarea "*"
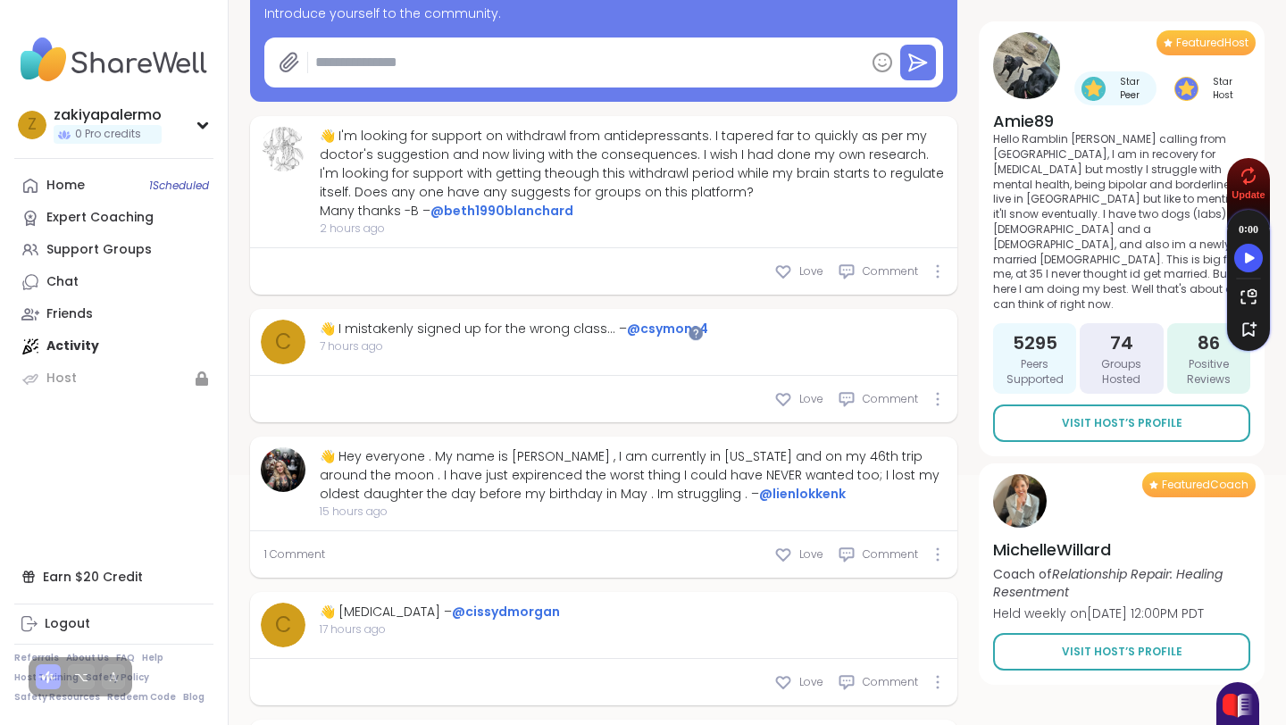
scroll to position [0, 0]
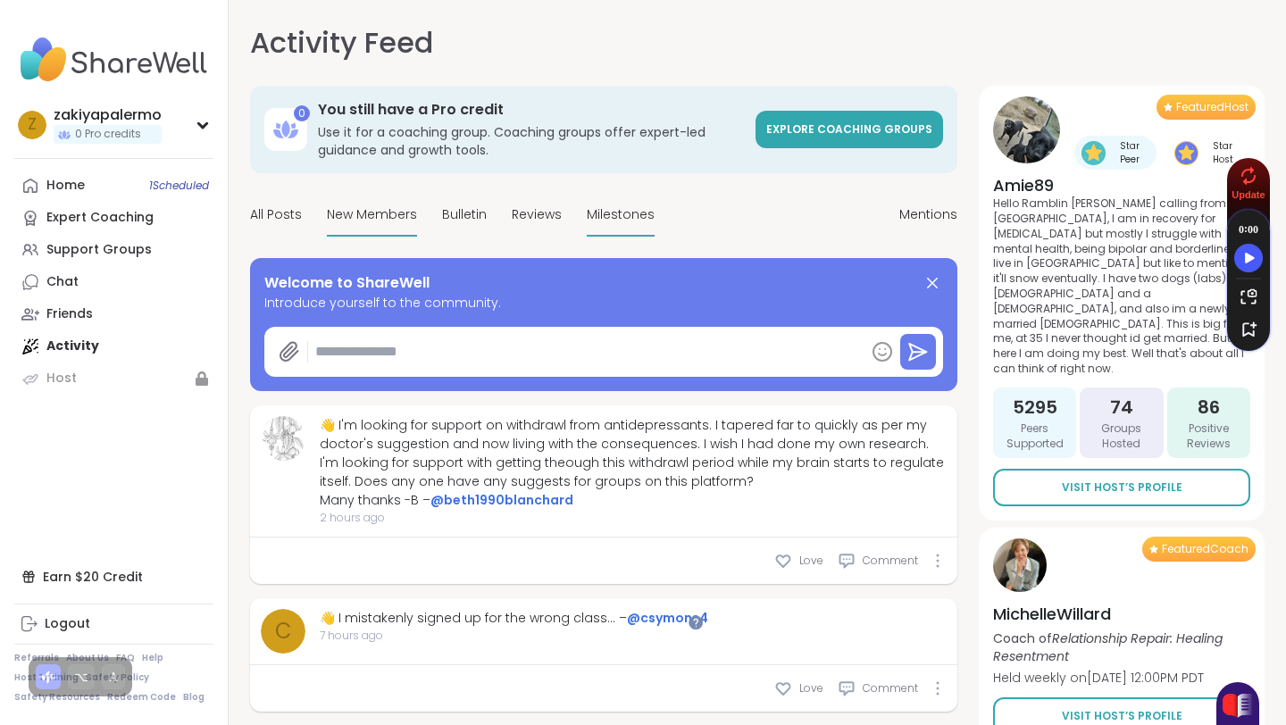
drag, startPoint x: 560, startPoint y: 232, endPoint x: 610, endPoint y: 200, distance: 59.5
click at [610, 200] on div "All Posts New Members Bulletin Reviews Milestones" at bounding box center [452, 216] width 405 height 42
click at [615, 213] on span "Milestones" at bounding box center [621, 214] width 68 height 19
